Goal: Task Accomplishment & Management: Use online tool/utility

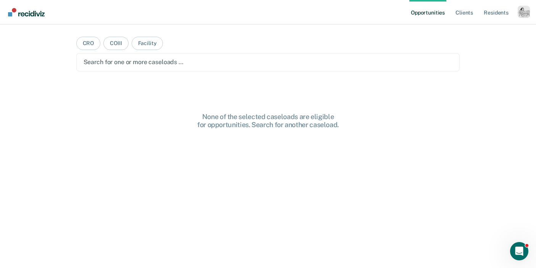
click at [529, 19] on div "Profile How it works Log Out" at bounding box center [524, 13] width 12 height 15
click at [527, 14] on div "Profile dropdown button" at bounding box center [524, 12] width 12 height 12
click at [476, 31] on link "Profile" at bounding box center [492, 31] width 61 height 6
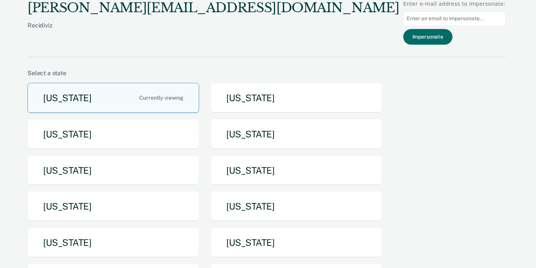
click at [475, 13] on input at bounding box center [454, 18] width 102 height 15
paste input "[EMAIL_ADDRESS][DOMAIN_NAME]"
type input "[EMAIL_ADDRESS][DOMAIN_NAME]"
click at [447, 33] on button "Impersonate" at bounding box center [427, 37] width 49 height 16
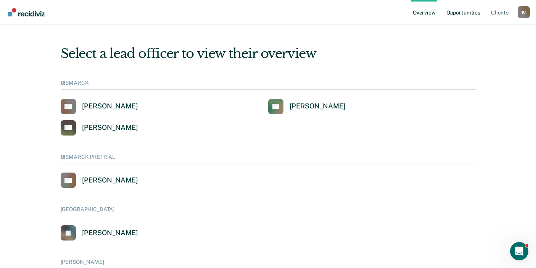
click at [464, 16] on link "Opportunities" at bounding box center [463, 12] width 37 height 24
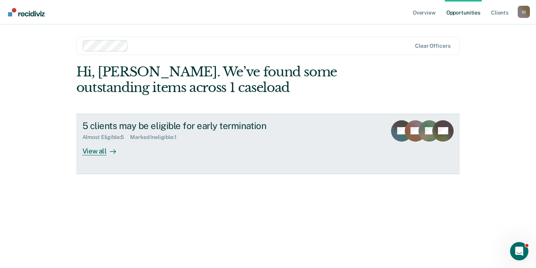
click at [110, 152] on icon at bounding box center [113, 151] width 6 height 6
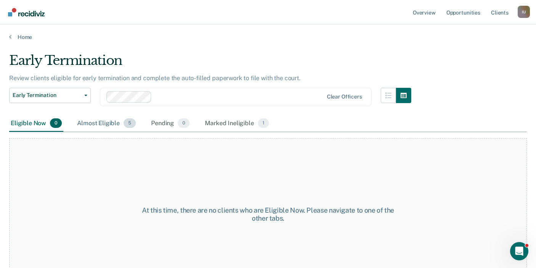
click at [112, 124] on div "Almost Eligible 5" at bounding box center [107, 123] width 62 height 17
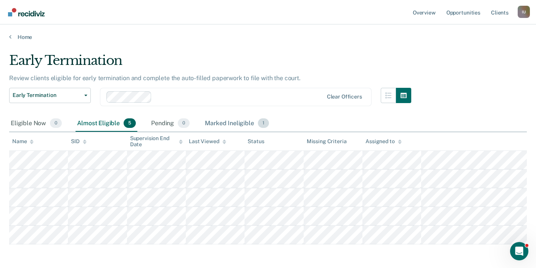
click at [225, 123] on div "Marked Ineligible 1" at bounding box center [236, 123] width 67 height 17
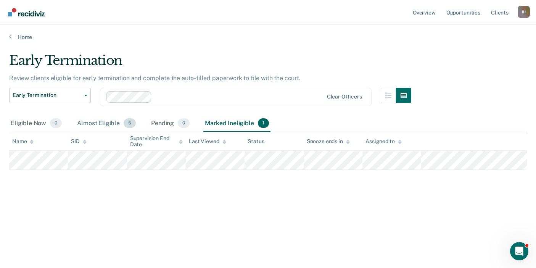
click at [108, 125] on div "Almost Eligible 5" at bounding box center [107, 123] width 62 height 17
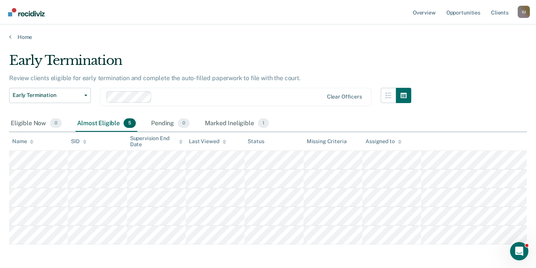
click at [518, 19] on div "Impersonated User I U Profile Go to Operations Go to PSI Case Dashboard Log Out" at bounding box center [524, 13] width 12 height 15
click at [520, 15] on div "I U" at bounding box center [524, 12] width 12 height 12
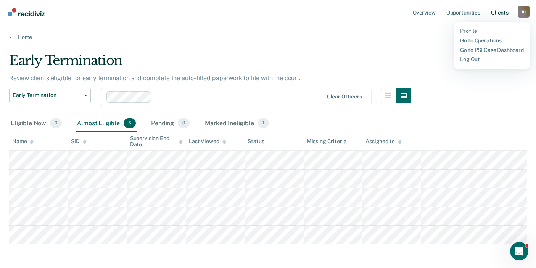
click at [503, 11] on link "Client s" at bounding box center [500, 12] width 21 height 24
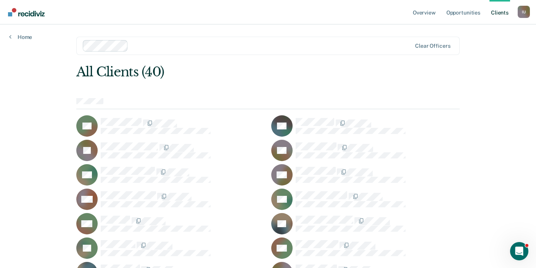
scroll to position [280, 0]
